Goal: Task Accomplishment & Management: Use online tool/utility

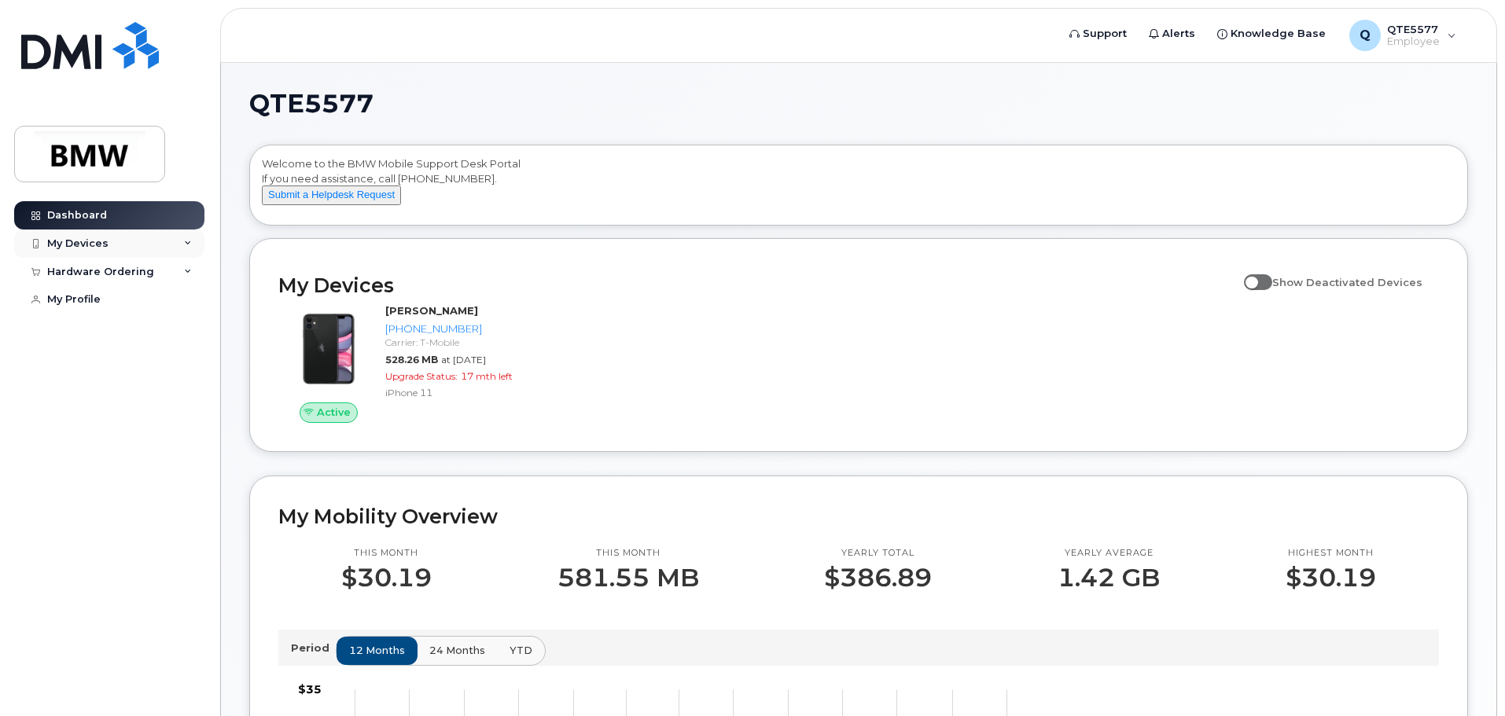
click at [133, 245] on div "My Devices" at bounding box center [109, 244] width 190 height 28
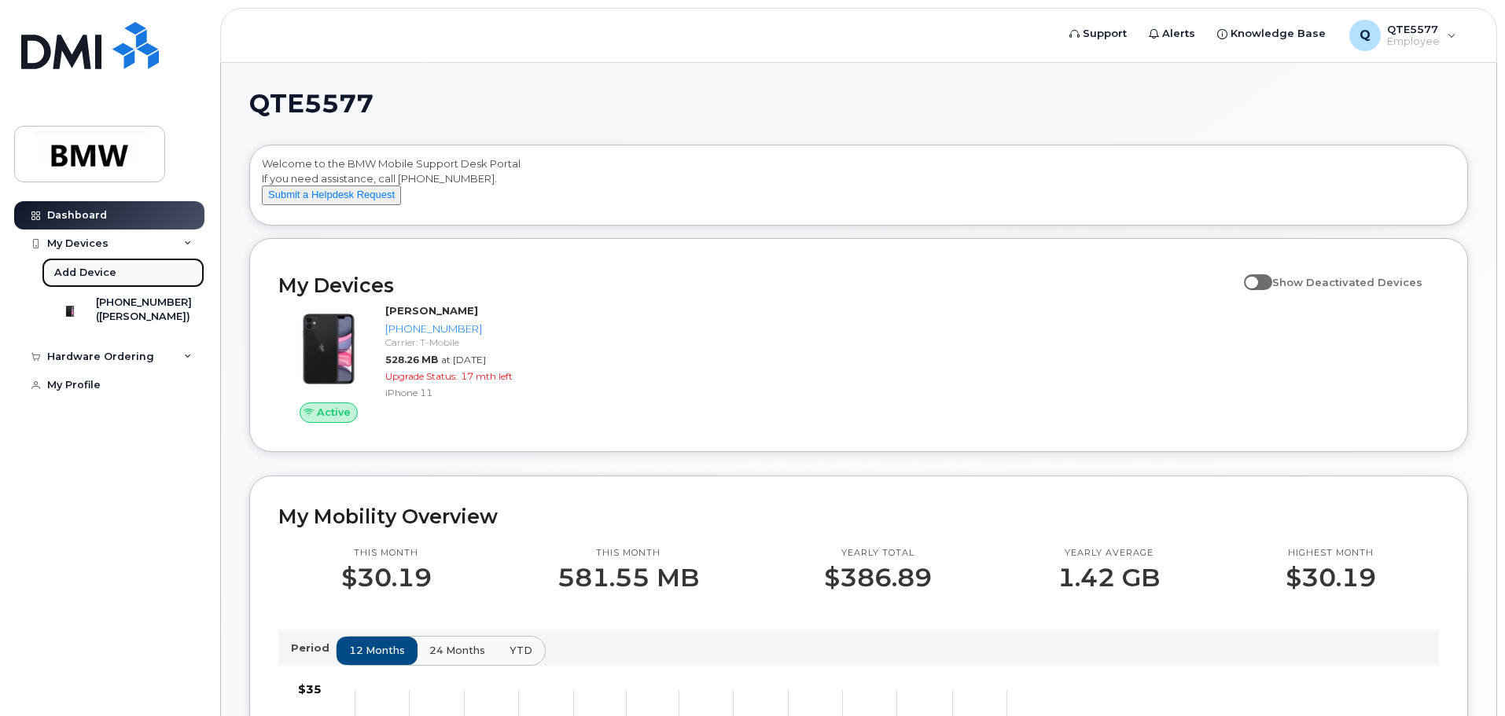
click at [164, 261] on link "Add Device" at bounding box center [123, 273] width 163 height 30
click at [165, 245] on div "My Devices" at bounding box center [109, 244] width 190 height 28
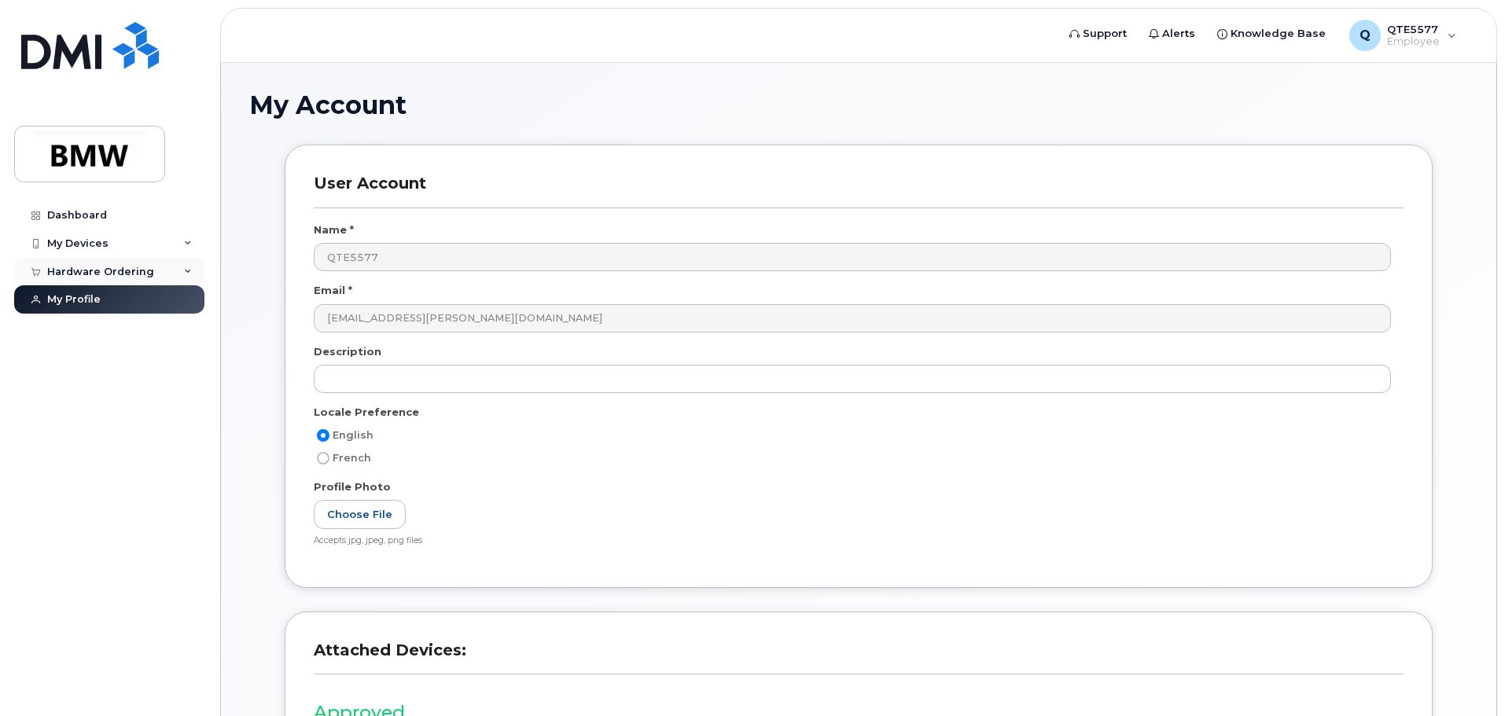
click at [116, 274] on div "Hardware Ordering" at bounding box center [100, 272] width 107 height 13
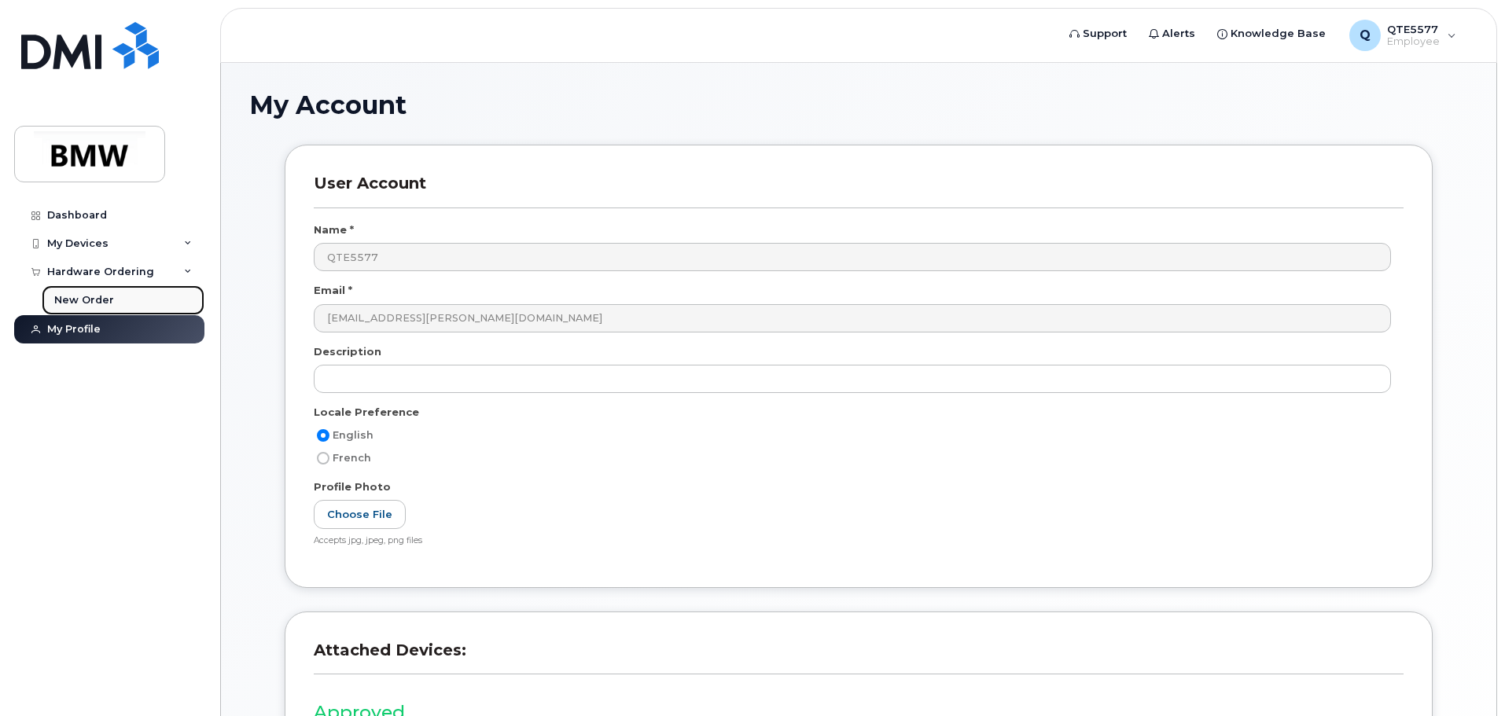
click at [93, 299] on div "New Order" at bounding box center [84, 300] width 60 height 14
